Goal: Task Accomplishment & Management: Complete application form

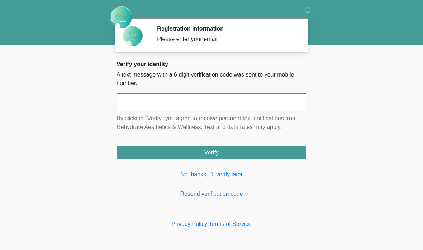
click at [223, 102] on input "text" at bounding box center [212, 102] width 190 height 18
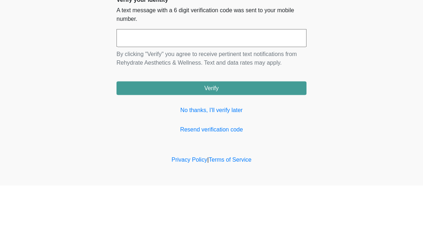
type input "*"
type input "******"
click at [396, 46] on body "‎ ‎ Registration Information Please enter your email Please connect to Wi-Fi no…" at bounding box center [211, 125] width 423 height 250
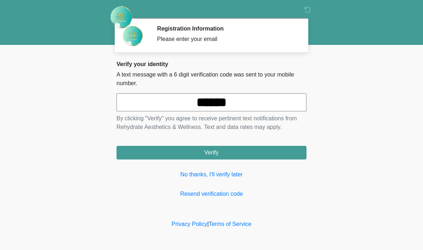
click at [265, 152] on button "Verify" at bounding box center [212, 153] width 190 height 14
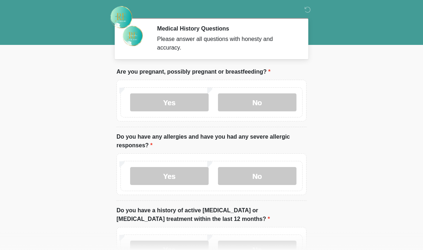
click at [285, 94] on label "No" at bounding box center [257, 102] width 79 height 18
click at [281, 174] on label "No" at bounding box center [257, 176] width 79 height 18
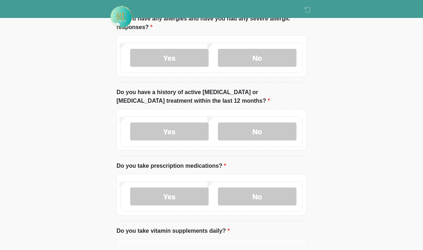
scroll to position [120, 0]
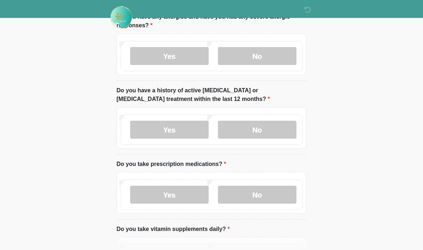
click at [284, 128] on label "No" at bounding box center [257, 129] width 79 height 18
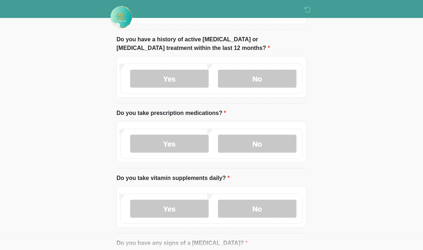
scroll to position [177, 0]
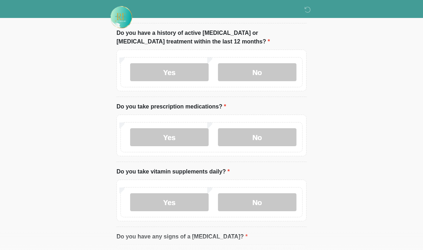
click at [185, 133] on label "Yes" at bounding box center [169, 137] width 79 height 18
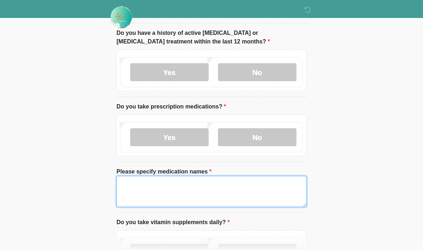
click at [210, 186] on textarea "Please specify medication names" at bounding box center [212, 191] width 190 height 31
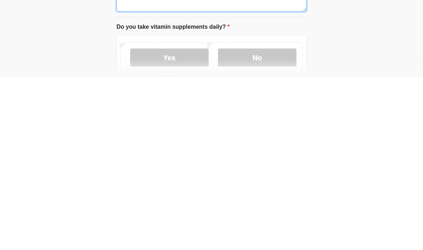
scroll to position [200, 0]
type textarea "**********"
click at [170, 221] on label "Yes" at bounding box center [169, 230] width 79 height 18
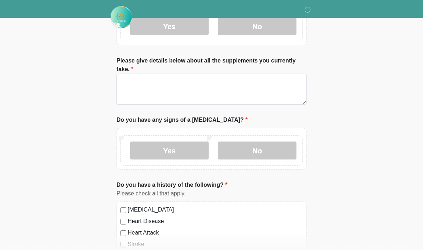
scroll to position [403, 0]
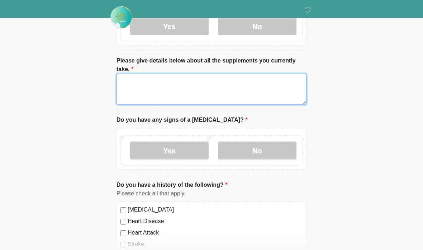
click at [247, 87] on textarea "Please give details below about all the supplements you currently take." at bounding box center [212, 89] width 190 height 31
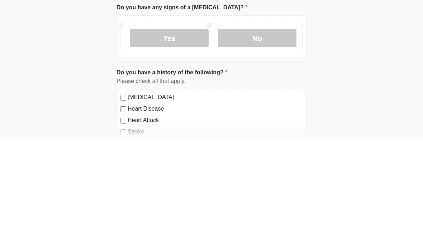
type textarea "**********"
click at [276, 141] on label "No" at bounding box center [257, 150] width 79 height 18
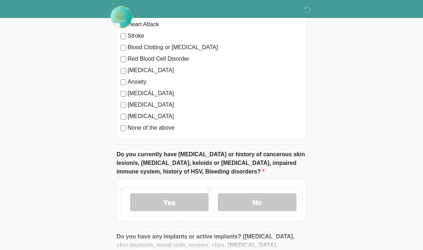
scroll to position [612, 0]
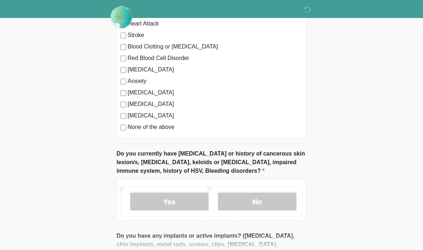
click at [268, 208] on label "No" at bounding box center [257, 201] width 79 height 18
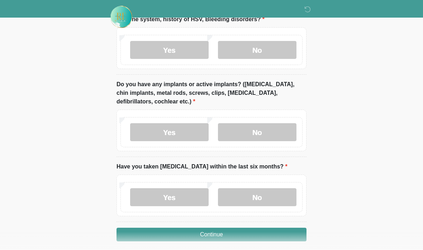
scroll to position [763, 0]
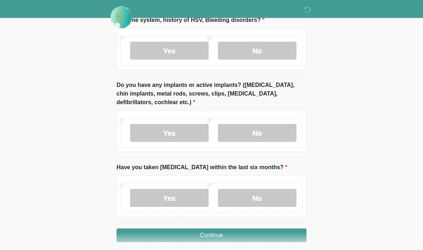
click at [280, 131] on label "No" at bounding box center [257, 133] width 79 height 18
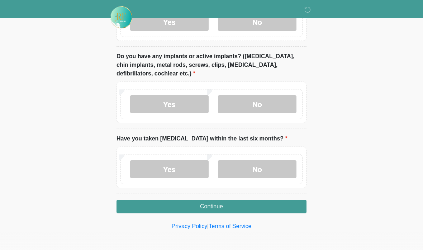
click at [280, 170] on label "No" at bounding box center [257, 169] width 79 height 18
click at [293, 205] on button "Continue" at bounding box center [212, 206] width 190 height 14
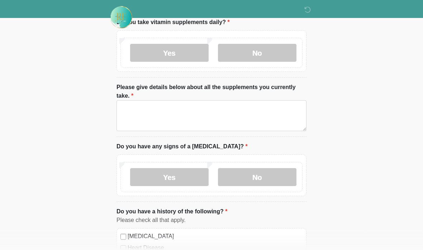
scroll to position [0, 0]
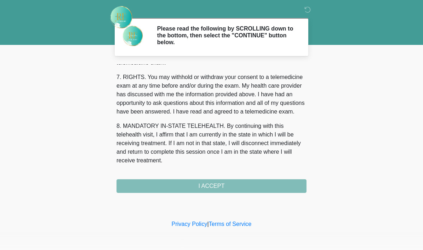
click at [250, 181] on div "1. PURPOSE. The purpose of this form is to obtain your consent for a telemedici…" at bounding box center [212, 128] width 190 height 128
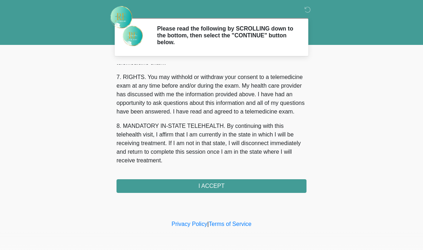
click at [258, 184] on button "I ACCEPT" at bounding box center [212, 186] width 190 height 14
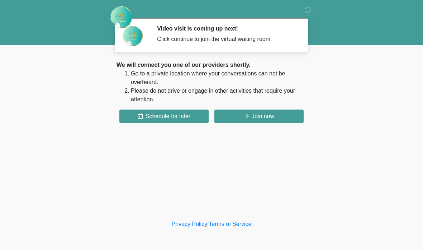
click at [284, 113] on button "Join now" at bounding box center [258, 116] width 89 height 14
